Goal: Information Seeking & Learning: Learn about a topic

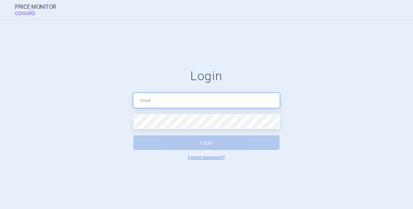
click at [187, 104] on input "text" at bounding box center [207, 100] width 146 height 15
type input "[PERSON_NAME][EMAIL_ADDRESS][PERSON_NAME][DOMAIN_NAME]"
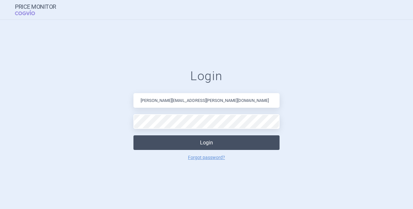
click at [195, 139] on button "Login" at bounding box center [207, 143] width 146 height 15
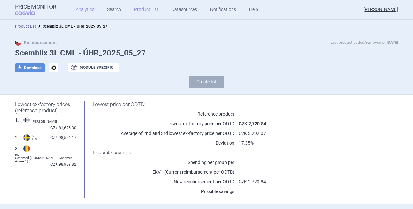
click at [84, 8] on link "Analytics" at bounding box center [85, 9] width 19 height 19
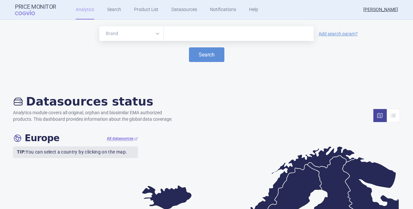
click at [188, 35] on input "text" at bounding box center [239, 34] width 144 height 8
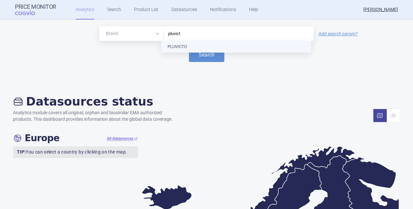
type input "pluvicto"
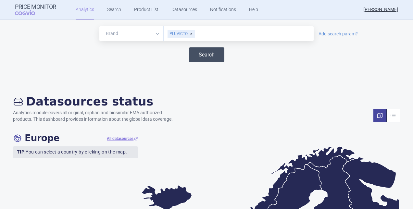
click at [198, 59] on button "Search" at bounding box center [206, 54] width 35 height 15
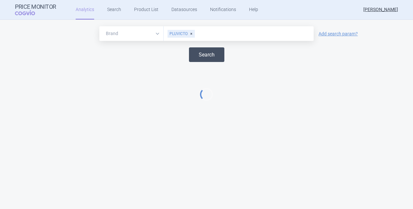
select select "EUR"
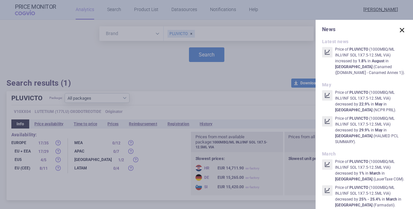
click at [398, 30] on span at bounding box center [402, 30] width 9 height 9
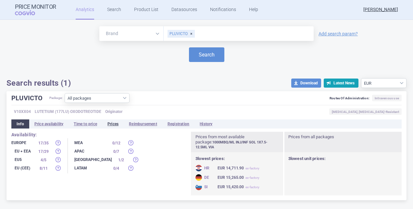
click at [116, 121] on li "Prices" at bounding box center [112, 124] width 21 height 9
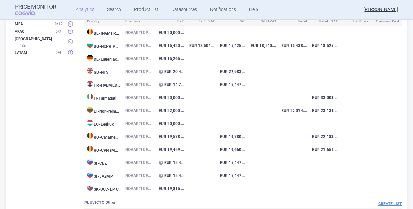
scroll to position [149, 0]
click at [63, 92] on div "All 18 / 60 Europe 17 / 35 EU + EEA 17 / 29 EU5 4 / 5 EU (CEE) 8 / 11 MEA 0 / 1…" at bounding box center [206, 113] width 391 height 260
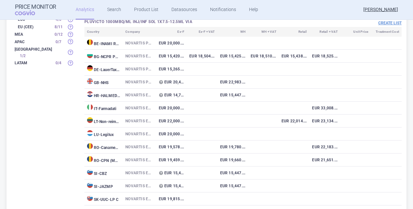
scroll to position [137, 0]
